Goal: Task Accomplishment & Management: Use online tool/utility

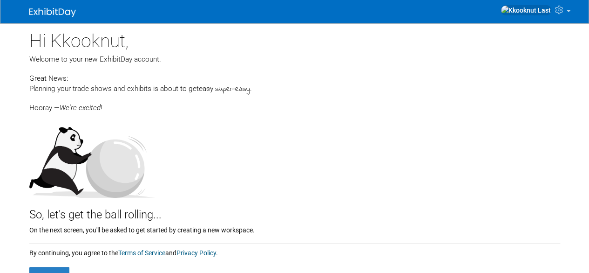
scroll to position [51, 0]
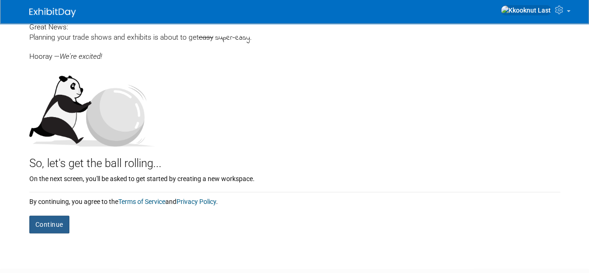
click at [59, 222] on button "Continue" at bounding box center [49, 224] width 40 height 18
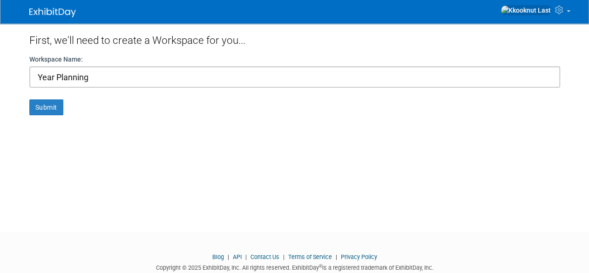
type input "Year Planning"
click at [29, 99] on button "Submit" at bounding box center [46, 107] width 34 height 16
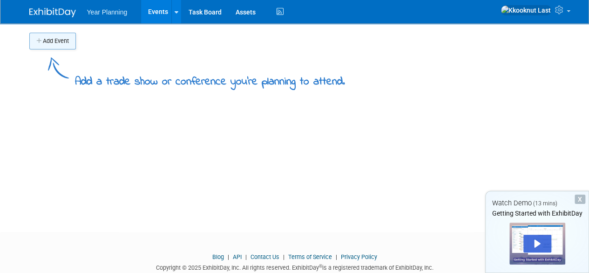
click at [64, 42] on button "Add Event" at bounding box center [52, 41] width 47 height 17
